Goal: Information Seeking & Learning: Understand process/instructions

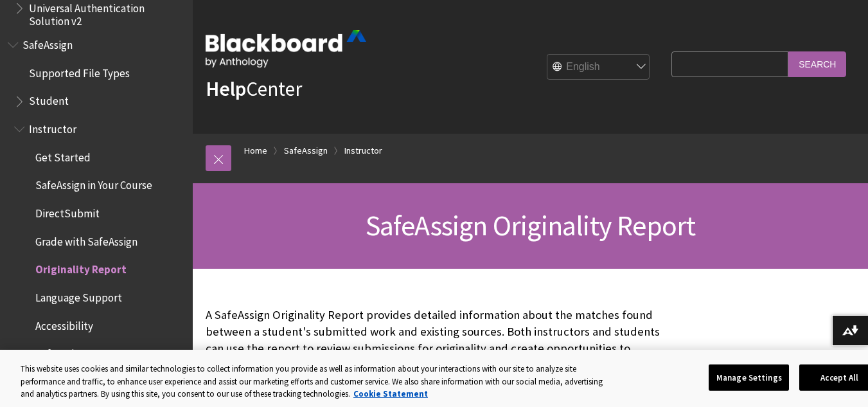
click at [42, 101] on span "Student" at bounding box center [49, 99] width 40 height 17
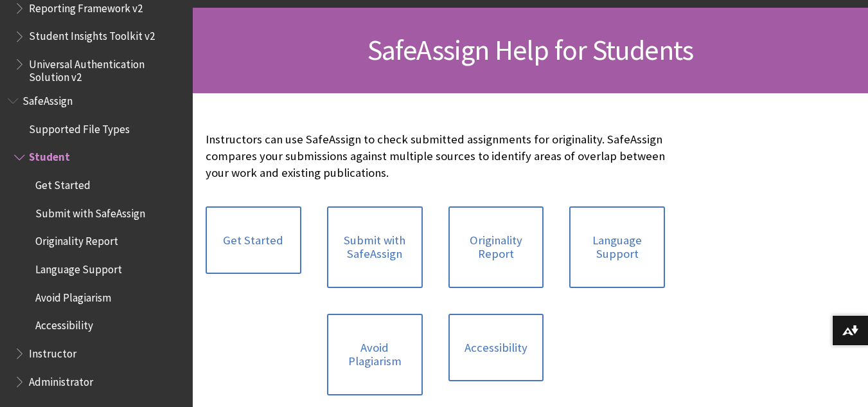
scroll to position [206, 0]
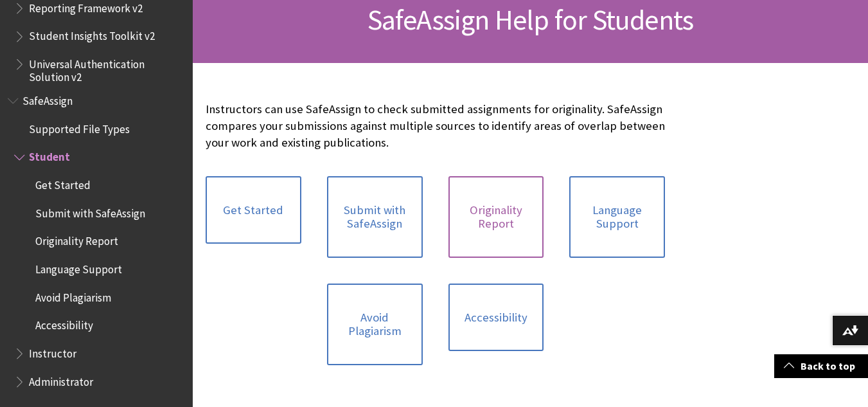
click at [513, 218] on link "Originality Report" at bounding box center [496, 217] width 96 height 82
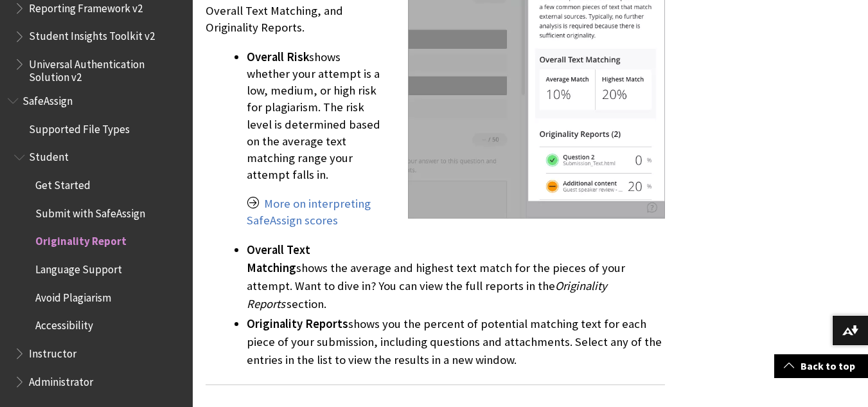
scroll to position [1490, 0]
